Goal: Transaction & Acquisition: Purchase product/service

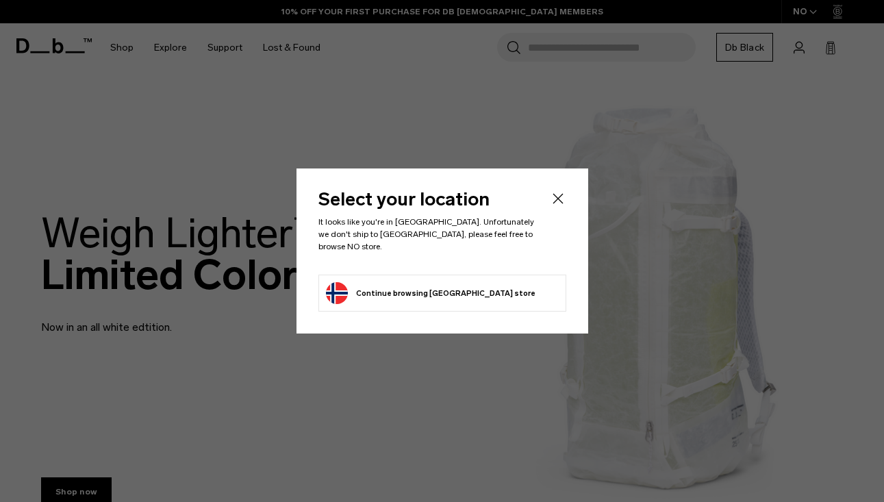
click at [557, 203] on icon "Close" at bounding box center [558, 198] width 10 height 10
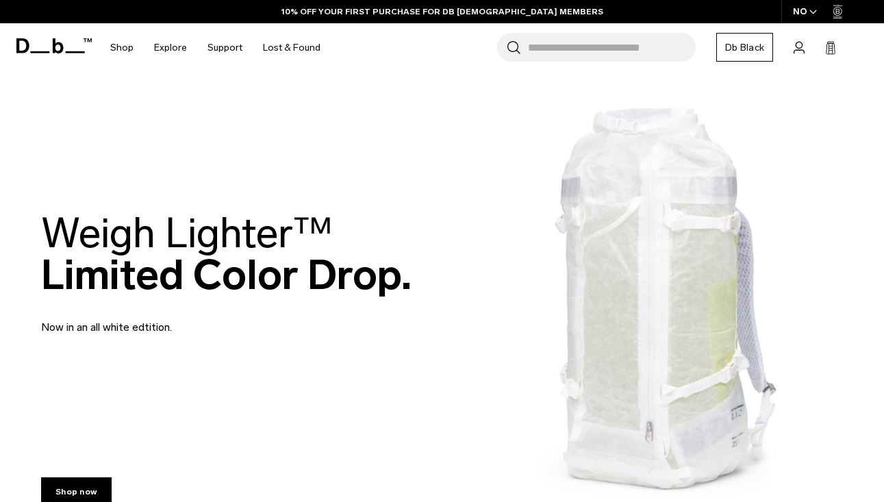
click at [807, 13] on div "NO" at bounding box center [805, 11] width 48 height 23
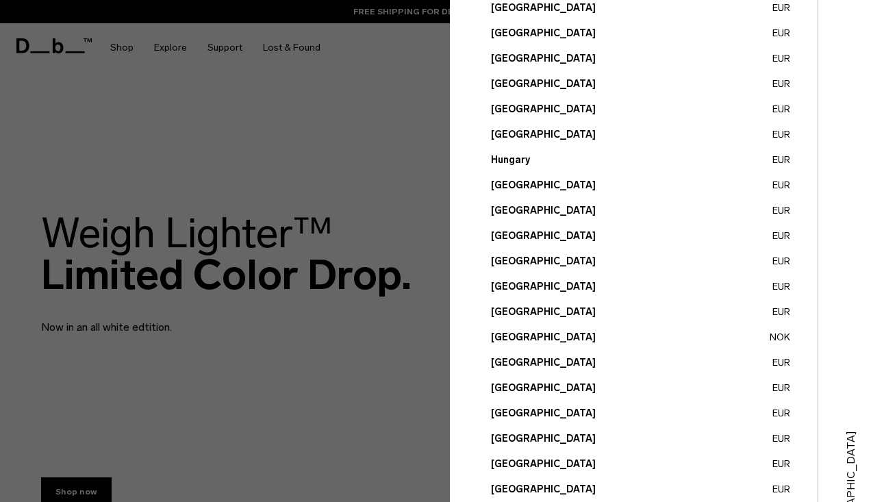
scroll to position [508, 0]
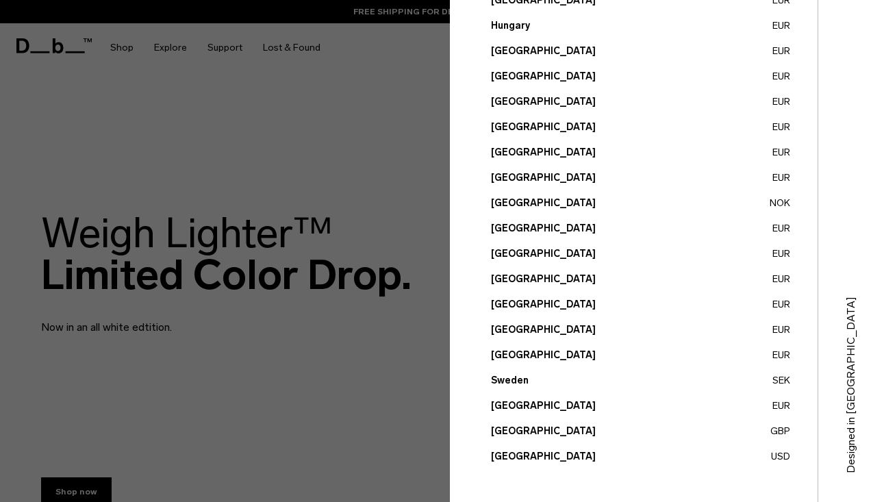
click at [782, 454] on button "[GEOGRAPHIC_DATA] USD" at bounding box center [640, 456] width 299 height 14
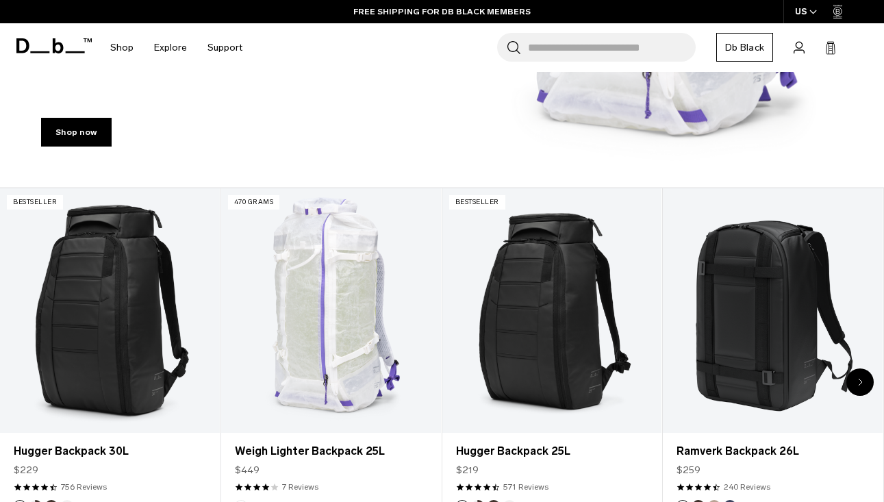
scroll to position [375, 0]
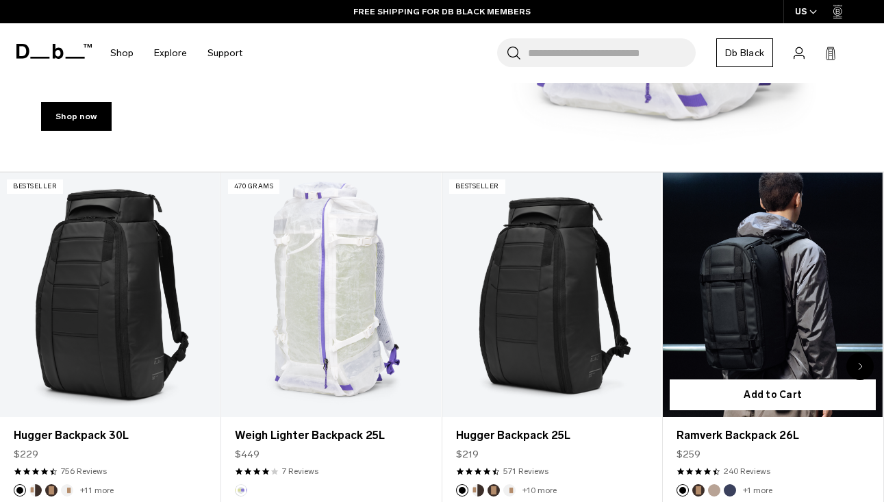
click at [744, 262] on link "Ramverk Backpack 26L" at bounding box center [773, 295] width 220 height 244
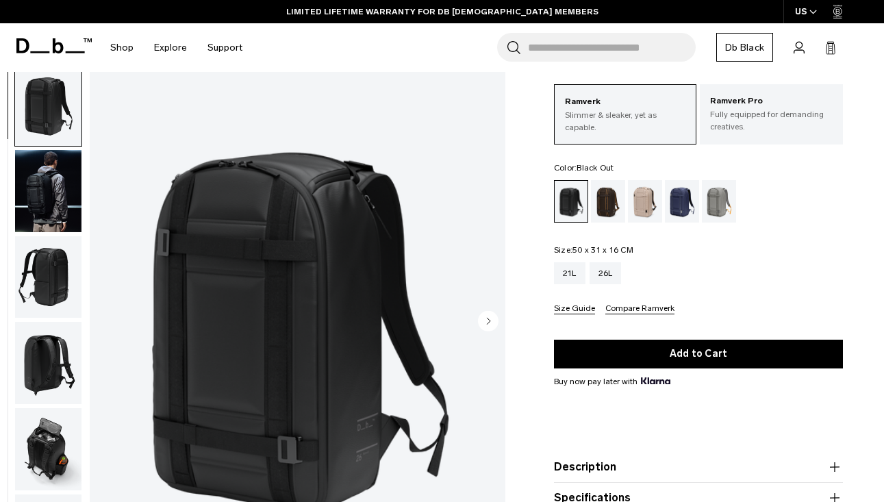
scroll to position [90, 0]
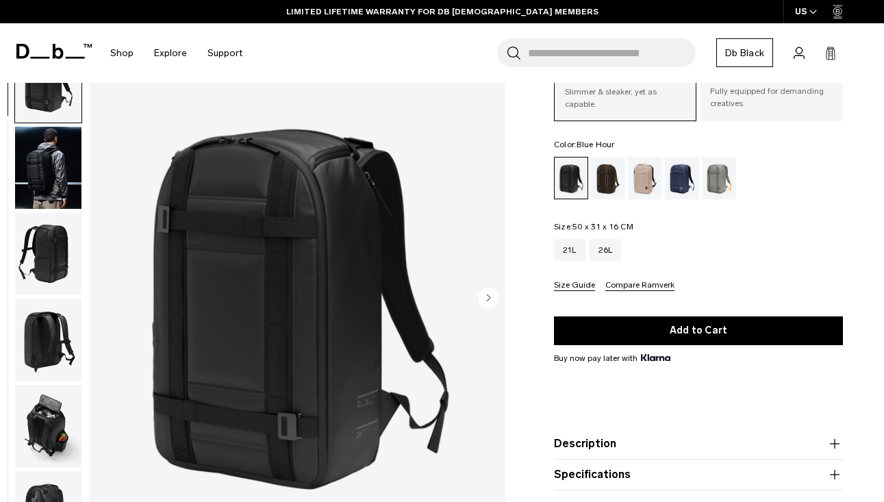
click at [681, 181] on div "Blue Hour" at bounding box center [682, 178] width 35 height 42
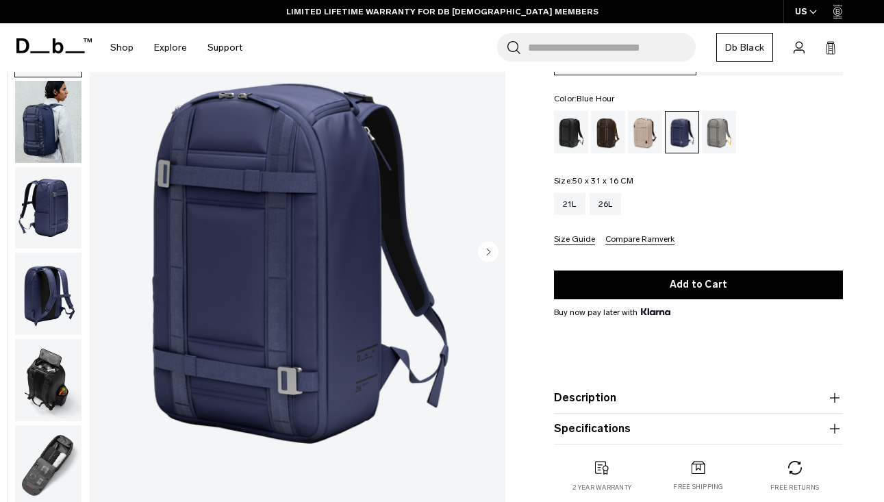
scroll to position [138, 0]
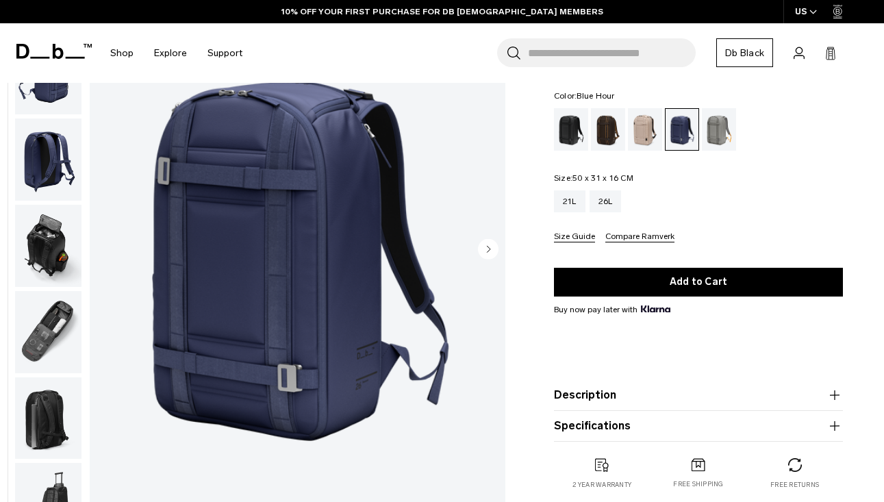
click at [45, 256] on img "button" at bounding box center [48, 246] width 66 height 82
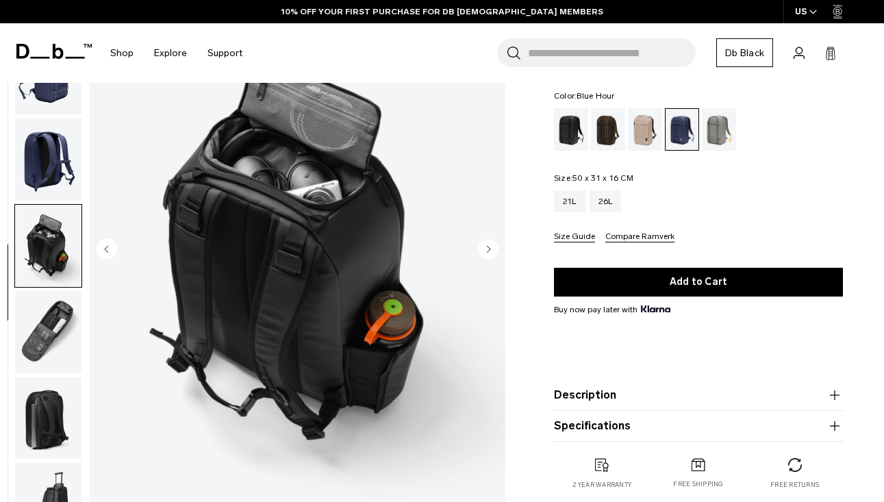
scroll to position [167, 0]
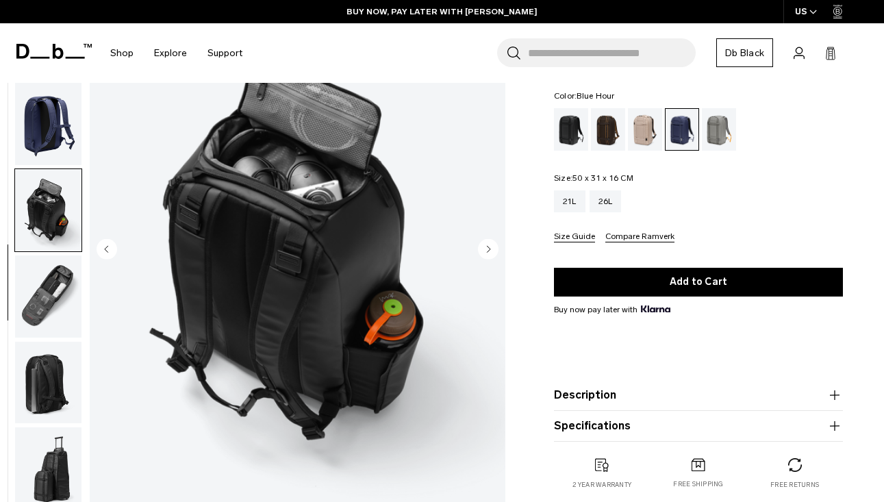
click at [58, 275] on img "button" at bounding box center [48, 296] width 66 height 82
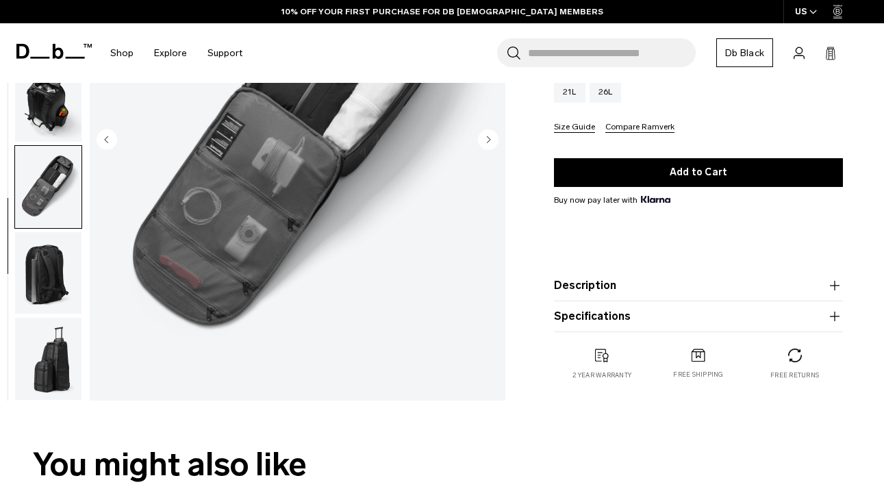
scroll to position [280, 0]
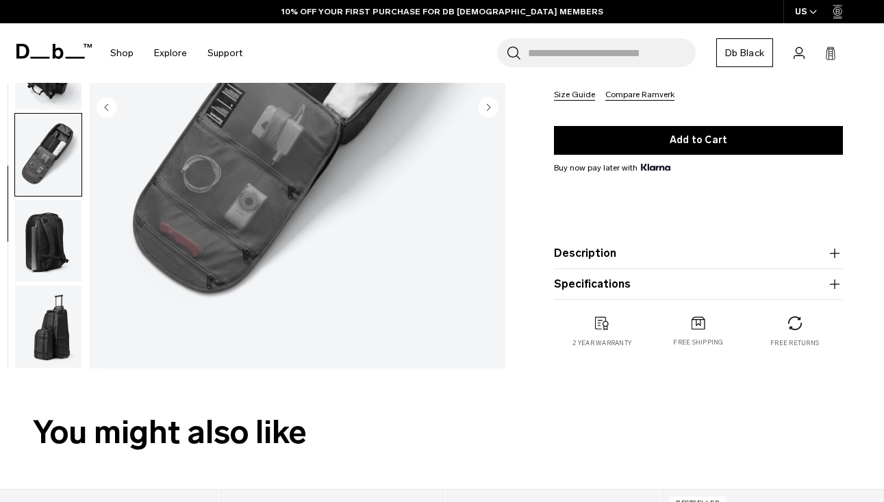
click at [41, 227] on img "button" at bounding box center [48, 240] width 66 height 82
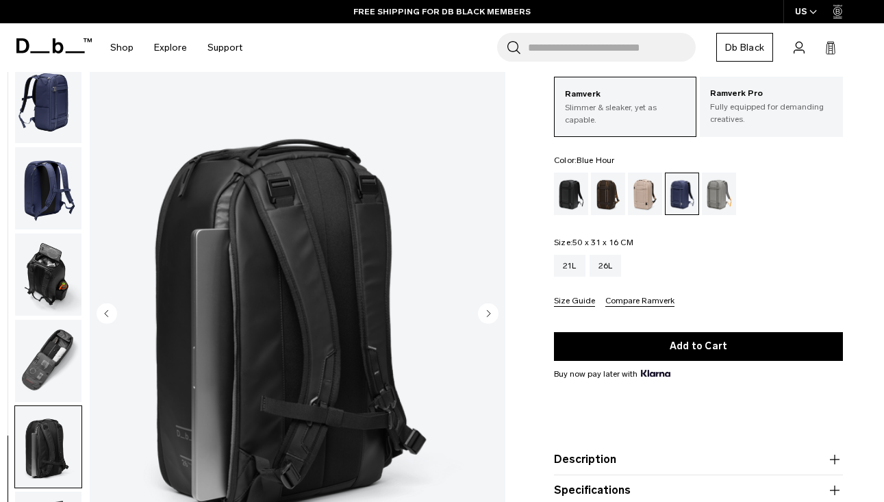
scroll to position [77, 0]
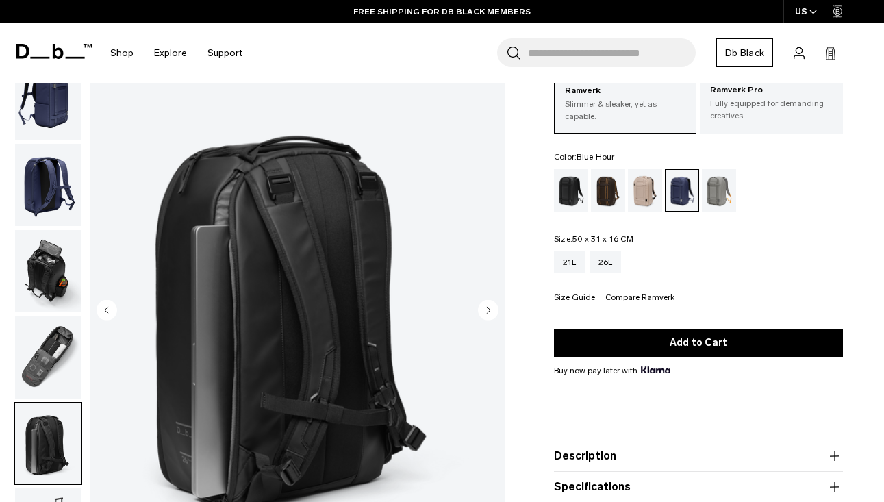
click at [47, 444] on img "button" at bounding box center [48, 443] width 66 height 82
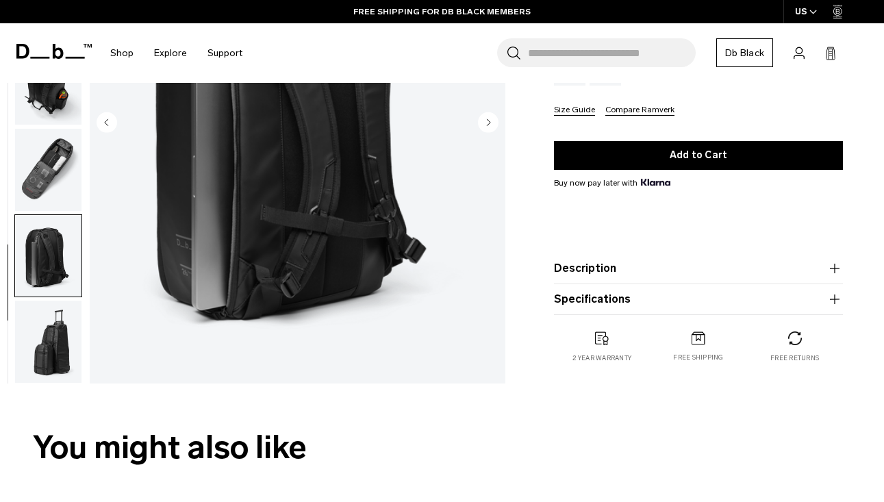
scroll to position [275, 0]
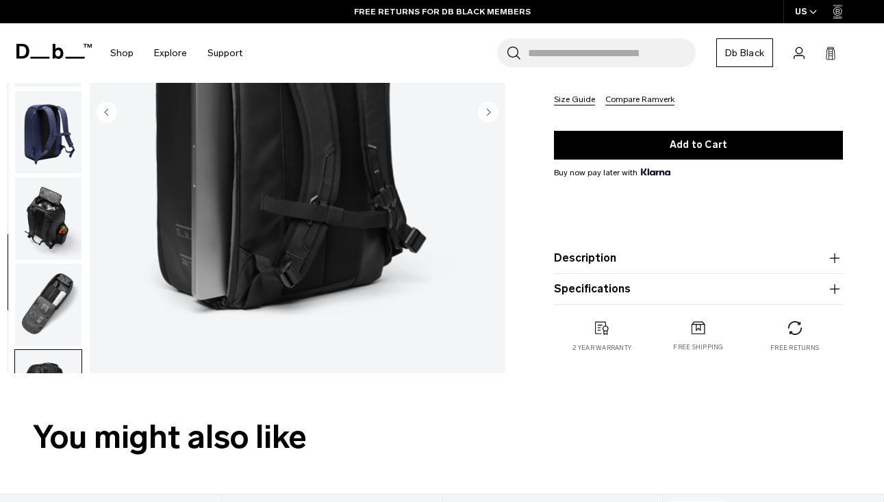
click at [47, 198] on img "button" at bounding box center [48, 218] width 66 height 82
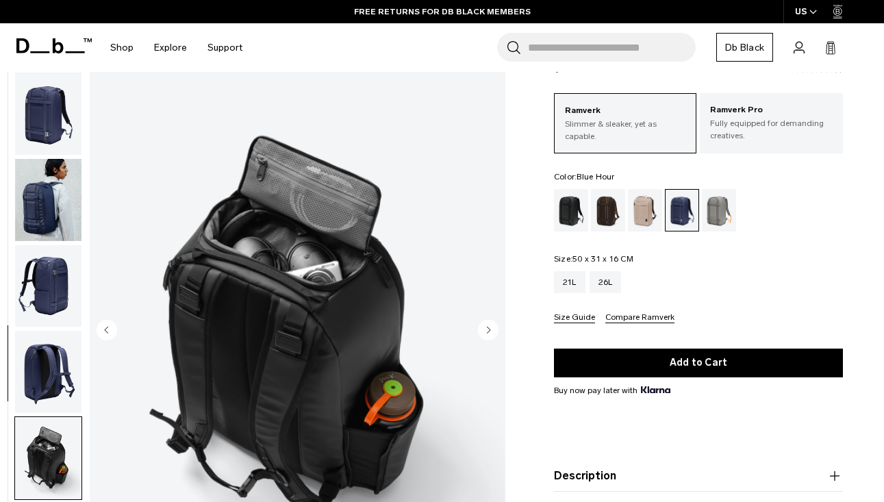
scroll to position [39, 0]
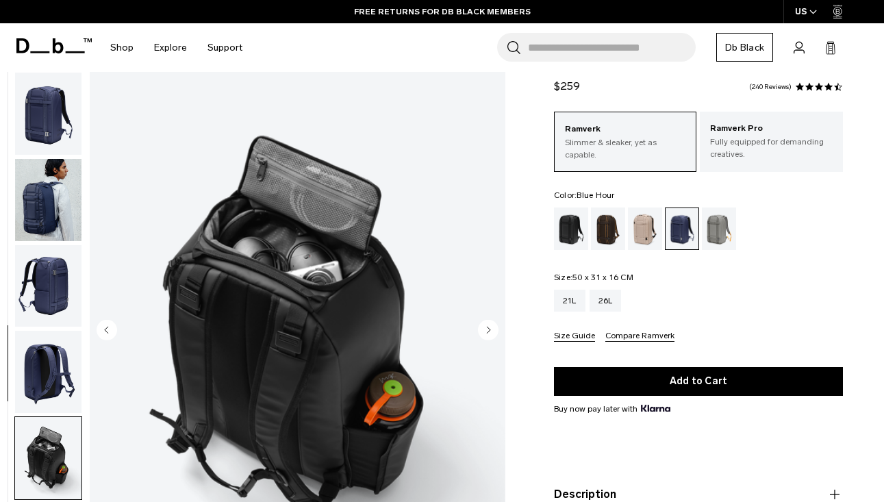
click at [47, 198] on img "button" at bounding box center [48, 200] width 66 height 82
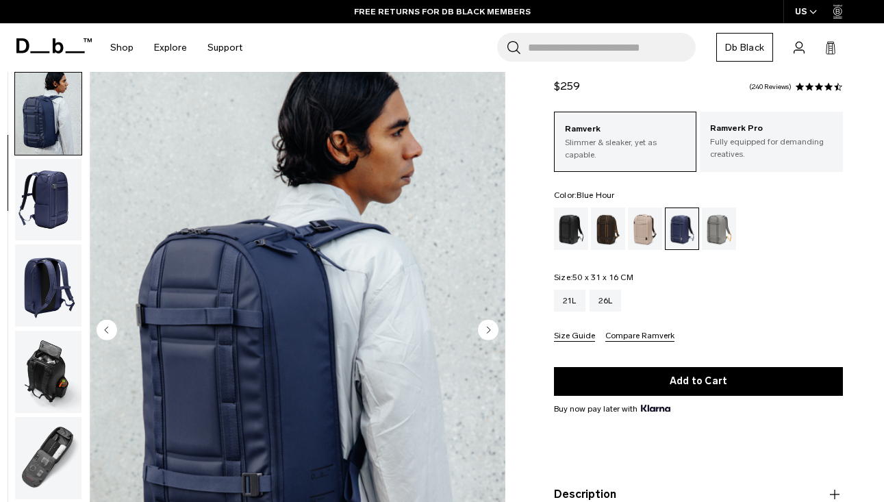
click at [40, 231] on img "button" at bounding box center [48, 200] width 66 height 82
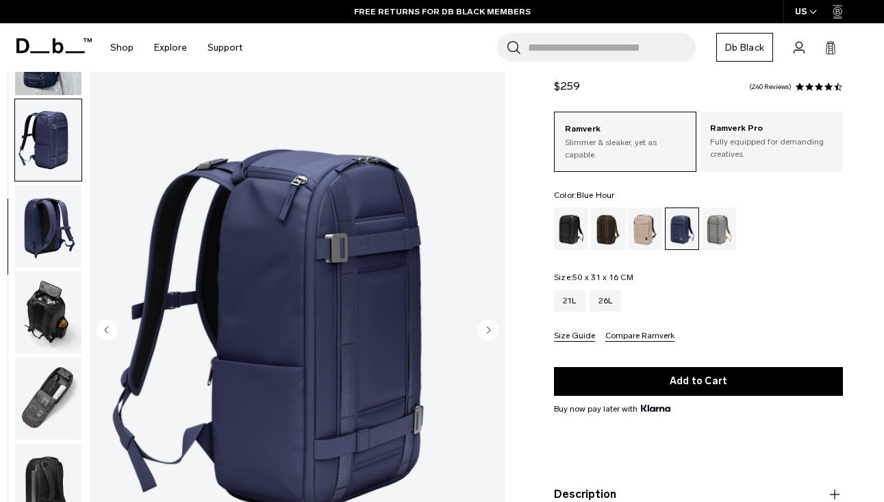
scroll to position [145, 0]
